Goal: Task Accomplishment & Management: Use online tool/utility

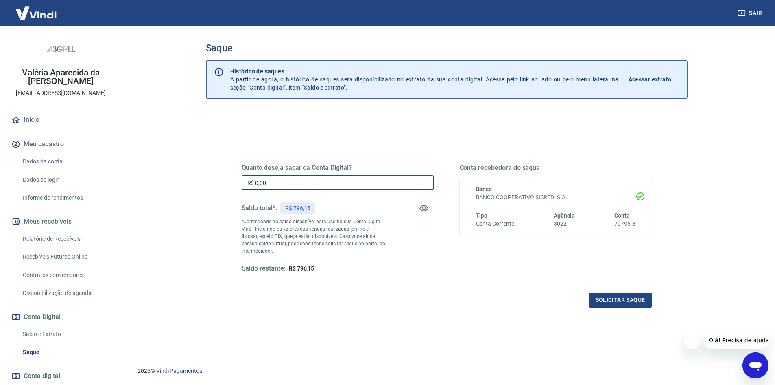
click at [298, 185] on input "R$ 0,00" at bounding box center [338, 182] width 192 height 15
type input "R$ 796,15"
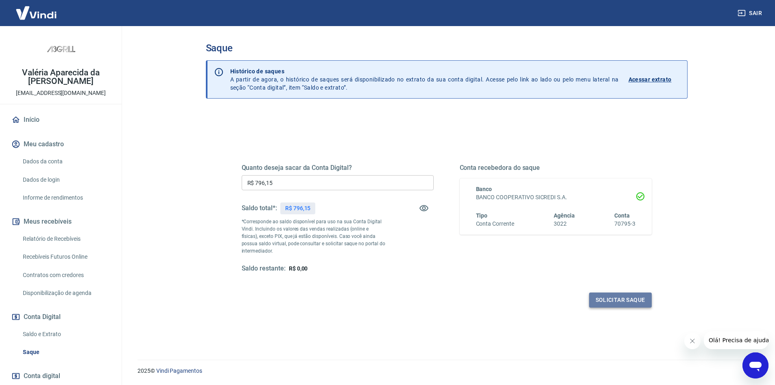
click at [640, 301] on button "Solicitar saque" at bounding box center [620, 299] width 63 height 15
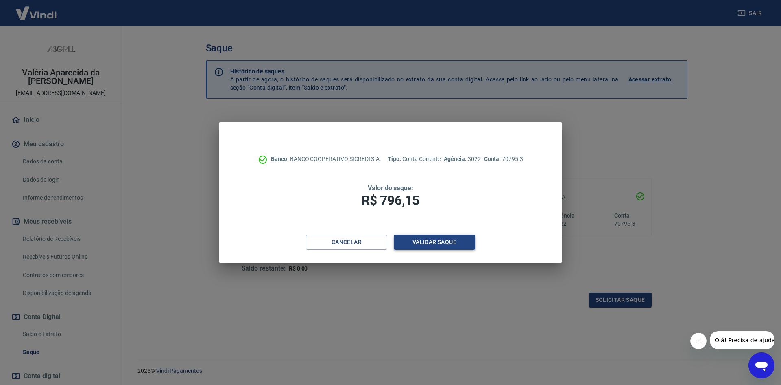
click at [430, 241] on button "Validar saque" at bounding box center [434, 241] width 81 height 15
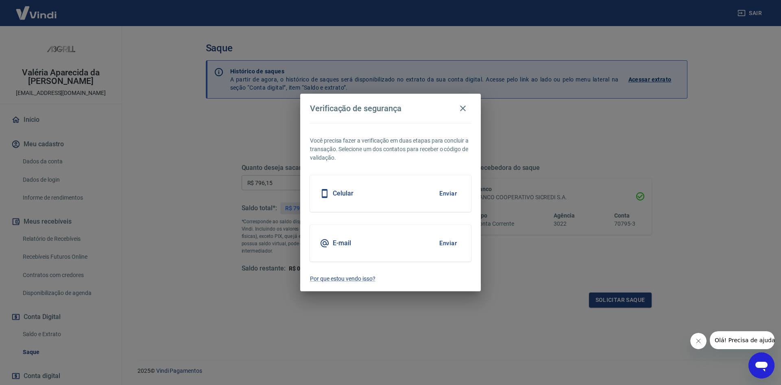
click at [450, 247] on button "Enviar" at bounding box center [448, 242] width 26 height 17
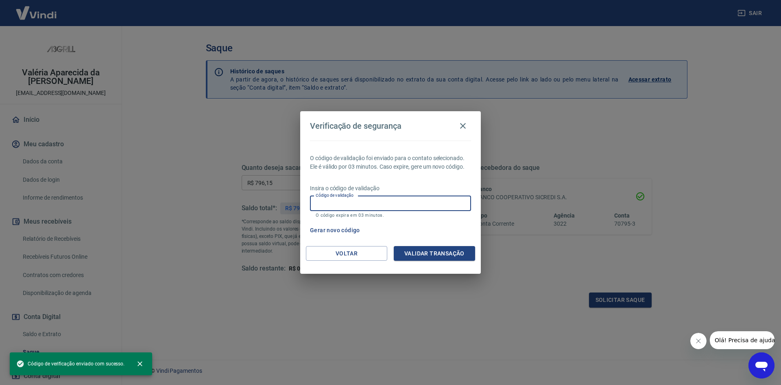
click at [346, 205] on input "Código de validação" at bounding box center [390, 203] width 161 height 15
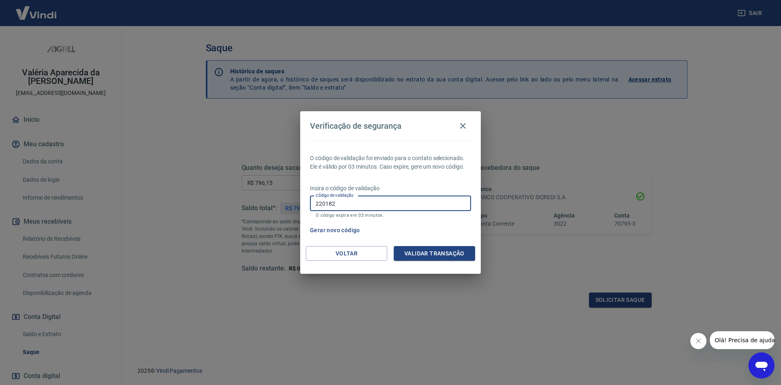
type input "220182"
click at [437, 256] on button "Validar transação" at bounding box center [434, 253] width 81 height 15
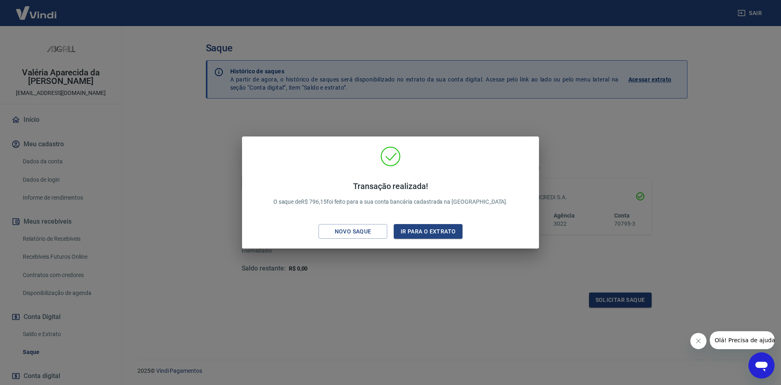
drag, startPoint x: 271, startPoint y: 46, endPoint x: 298, endPoint y: 2, distance: 51.5
click at [273, 42] on div "Transação realizada! O saque de R$ 796,15 foi feito para a sua conta bancária c…" at bounding box center [390, 192] width 781 height 385
